Goal: Information Seeking & Learning: Learn about a topic

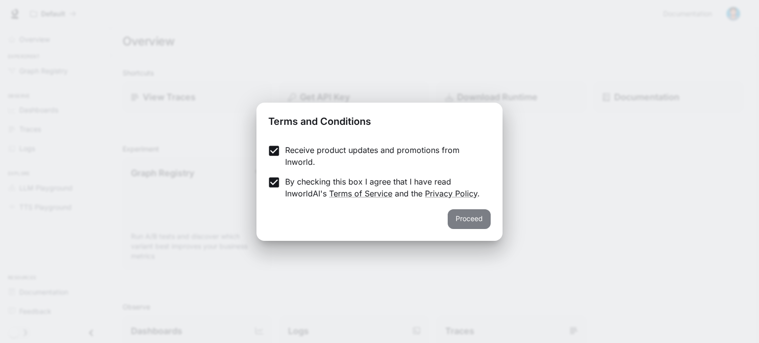
click at [477, 217] on button "Proceed" at bounding box center [469, 220] width 43 height 20
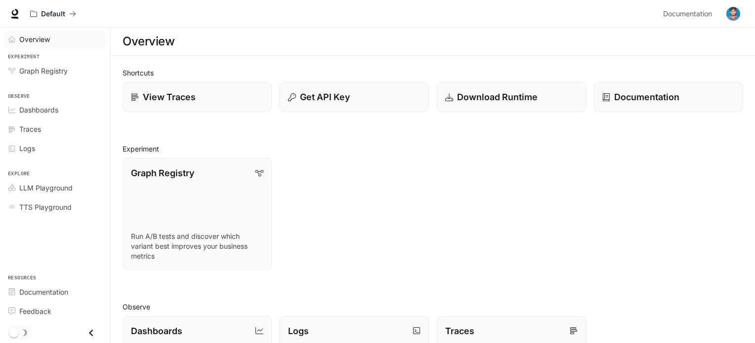
click at [30, 36] on span "Overview" at bounding box center [34, 39] width 31 height 10
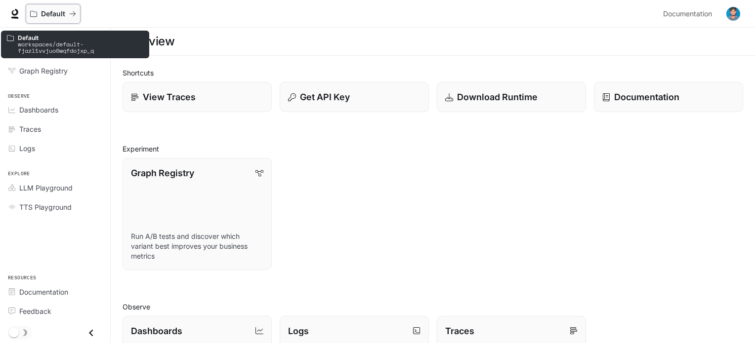
click at [69, 13] on icon "All workspaces" at bounding box center [72, 13] width 7 height 7
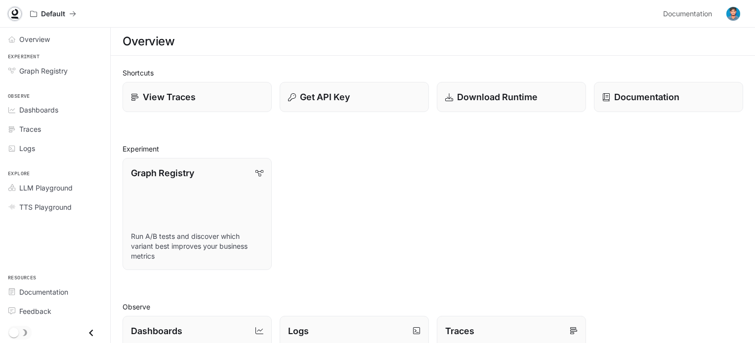
click at [16, 11] on icon at bounding box center [15, 14] width 10 height 10
click at [36, 187] on span "LLM Playground" at bounding box center [45, 188] width 53 height 10
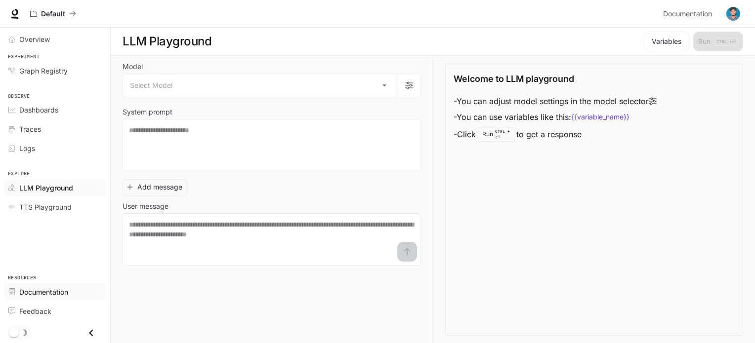
click at [33, 298] on link "Documentation" at bounding box center [55, 292] width 102 height 17
